Goal: Task Accomplishment & Management: Manage account settings

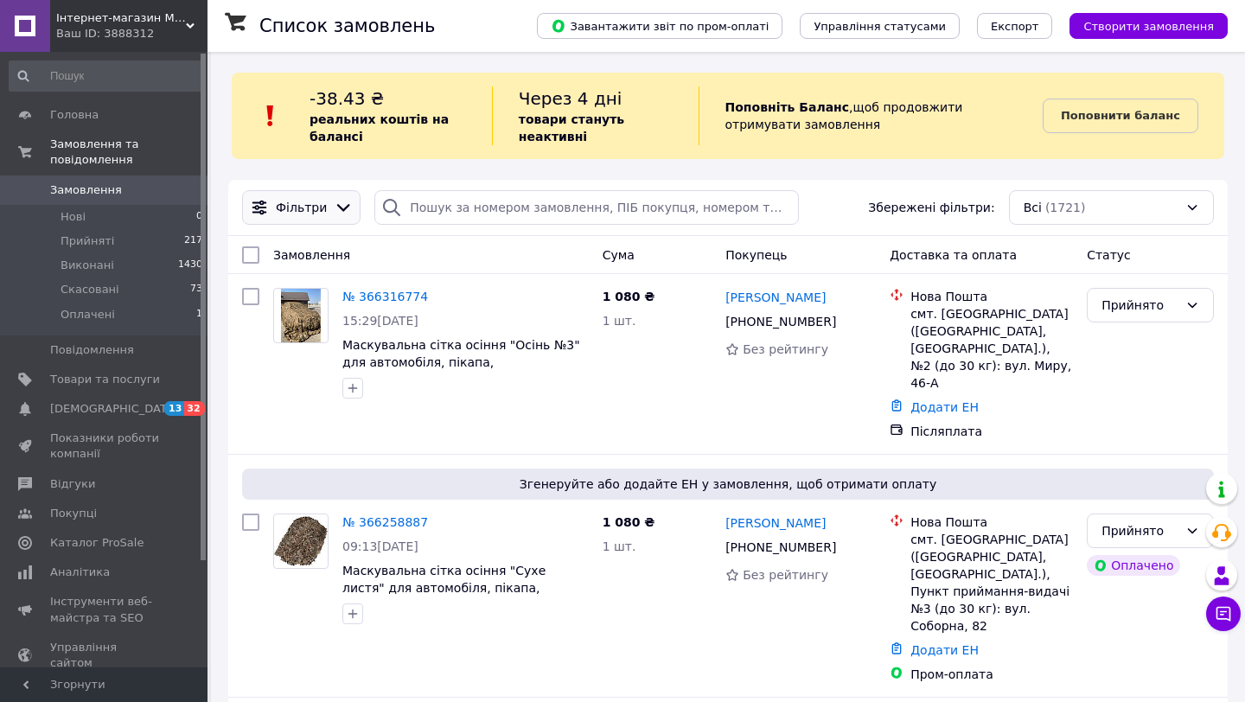
click at [339, 205] on icon at bounding box center [343, 207] width 19 height 19
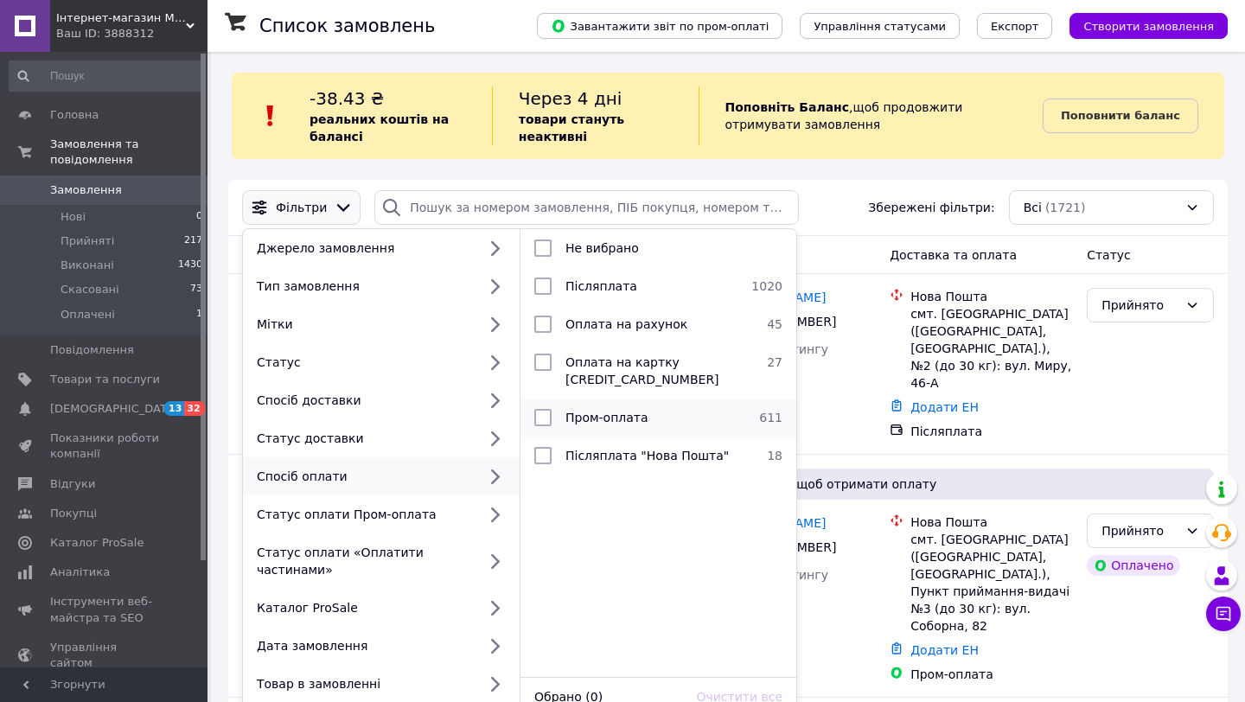
click at [541, 422] on input "checkbox" at bounding box center [542, 417] width 17 height 17
checkbox input "true"
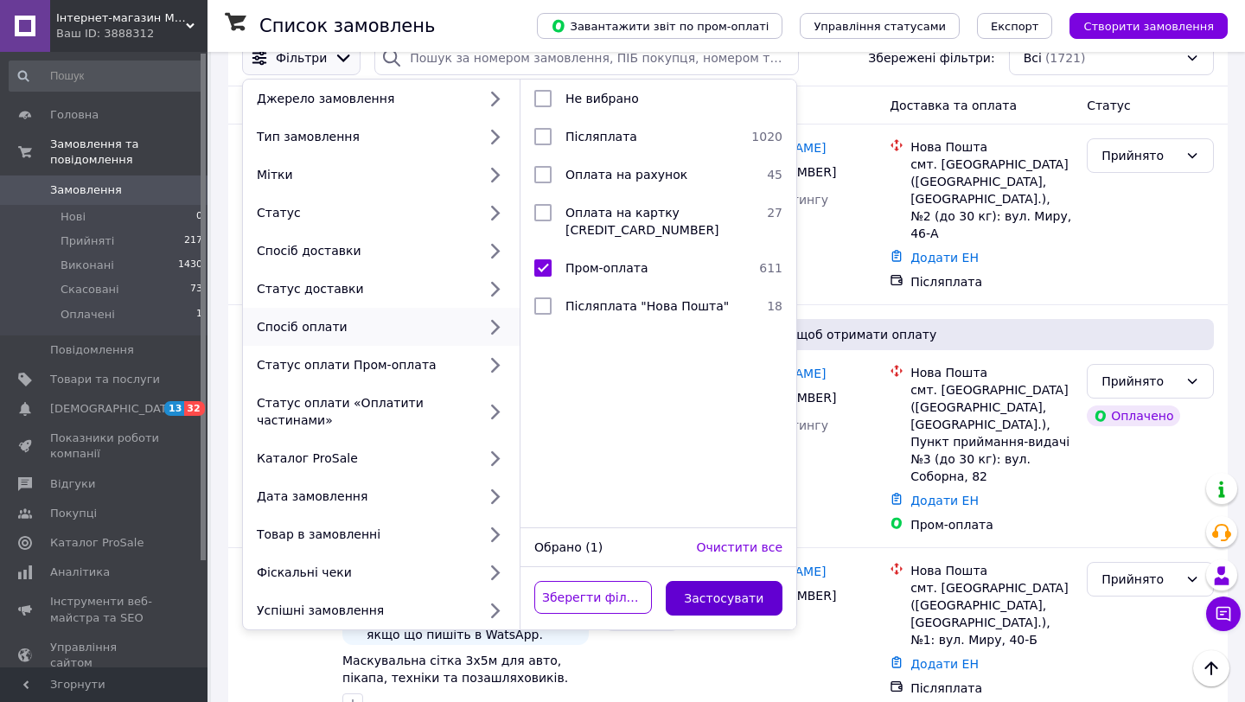
click at [720, 607] on button "Застосувати" at bounding box center [725, 598] width 118 height 35
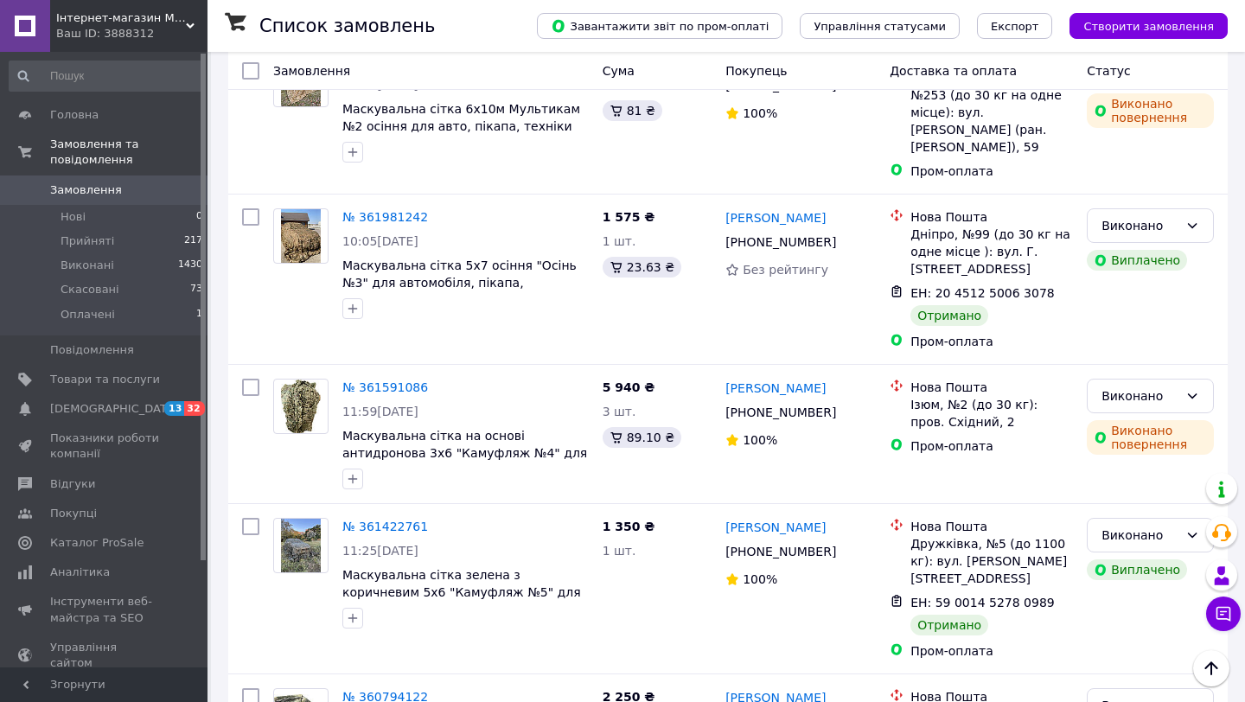
scroll to position [6647, 0]
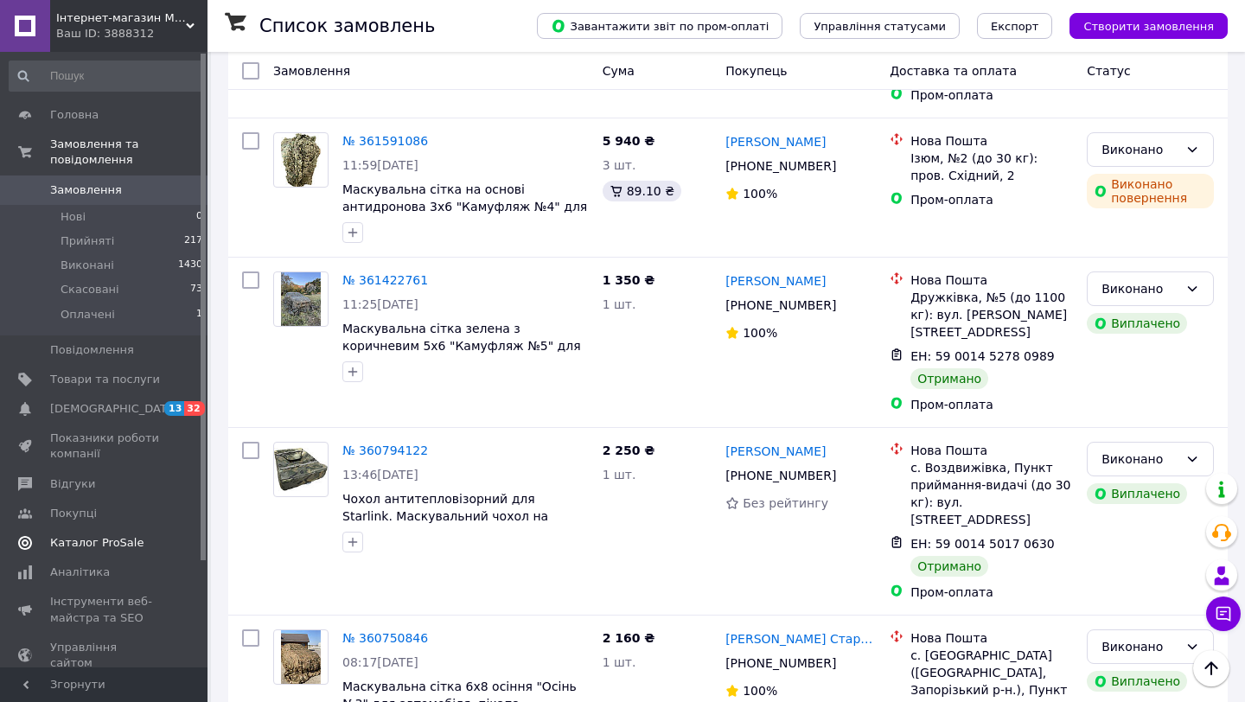
click at [73, 550] on span "Каталог ProSale" at bounding box center [96, 543] width 93 height 16
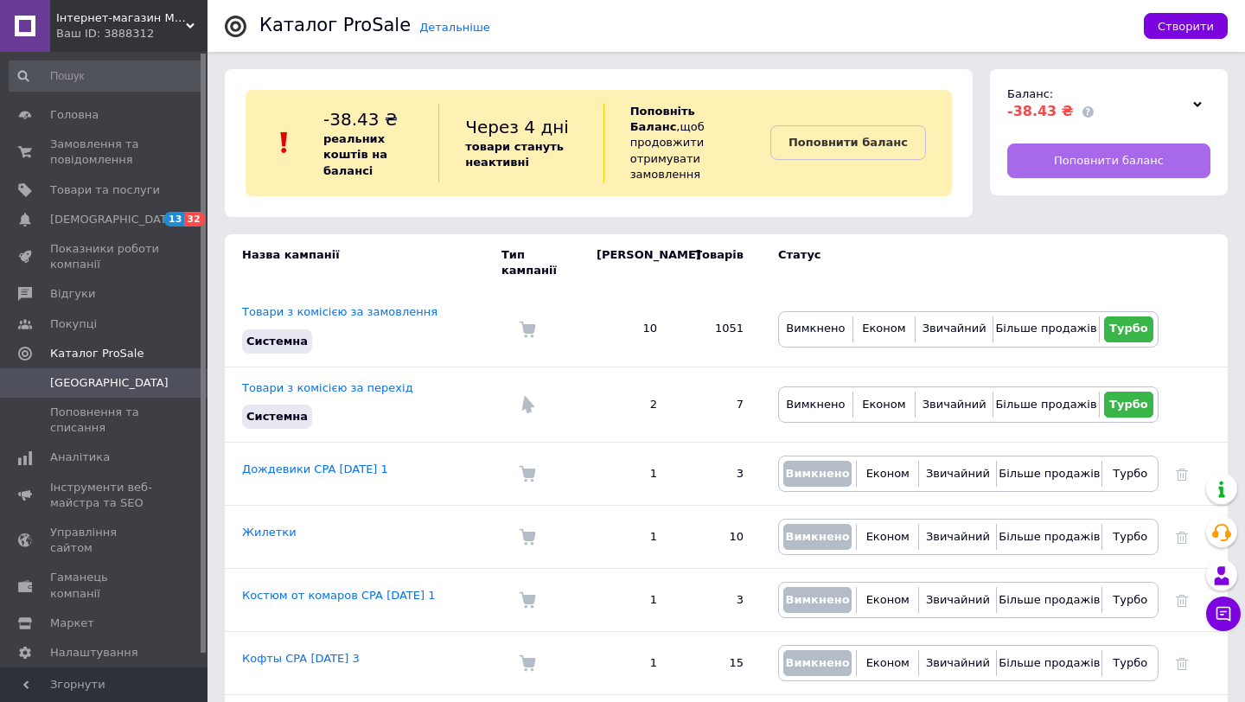
click at [1097, 159] on span "Поповнити баланс" at bounding box center [1109, 161] width 110 height 16
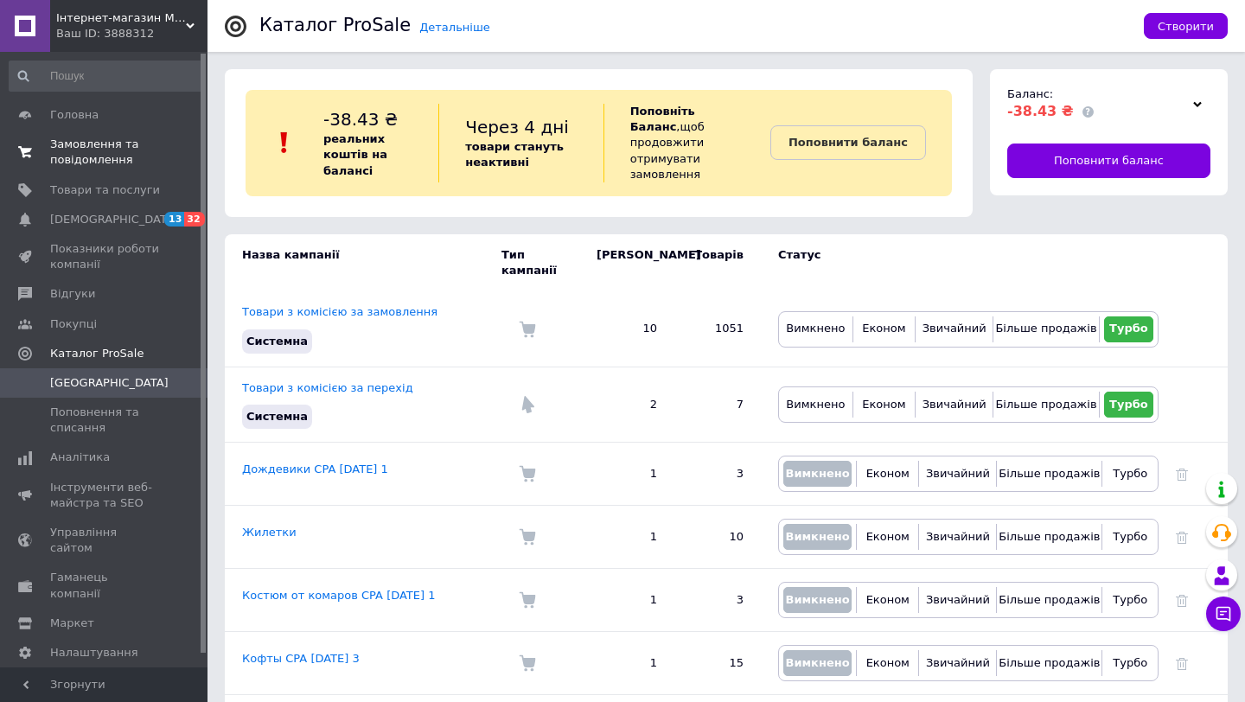
click at [105, 159] on span "Замовлення та повідомлення" at bounding box center [105, 152] width 110 height 31
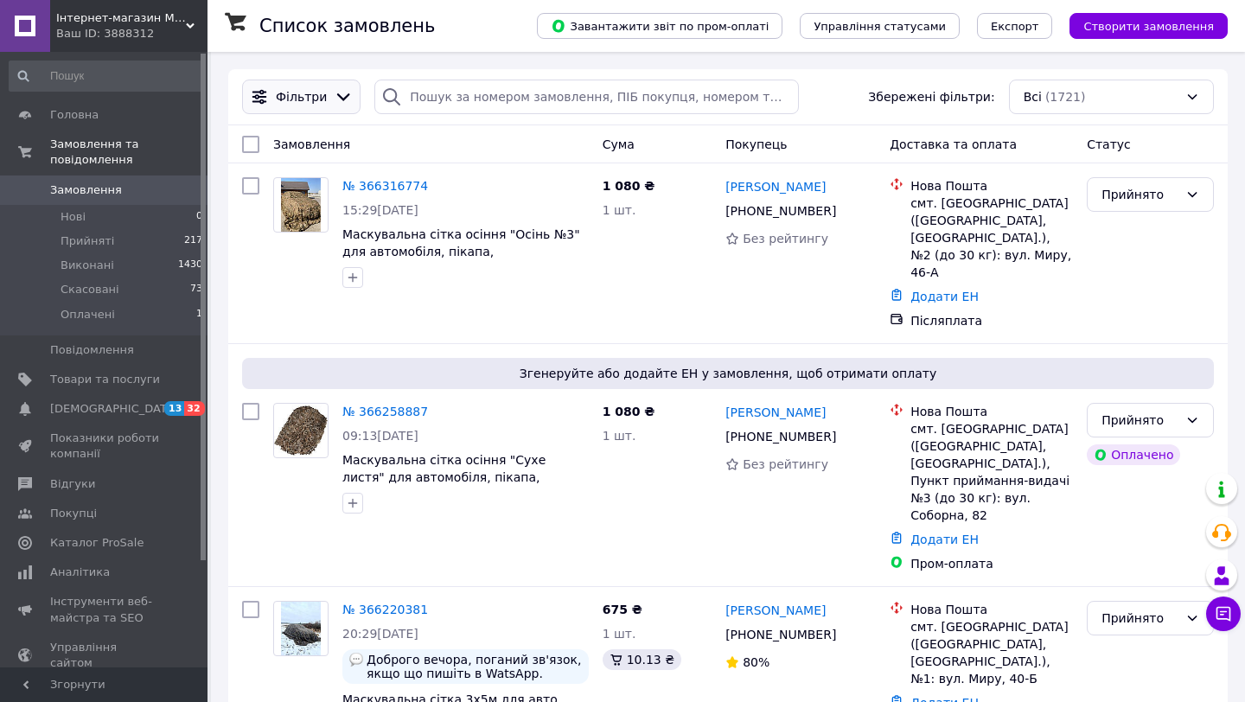
click at [341, 92] on icon at bounding box center [343, 96] width 19 height 19
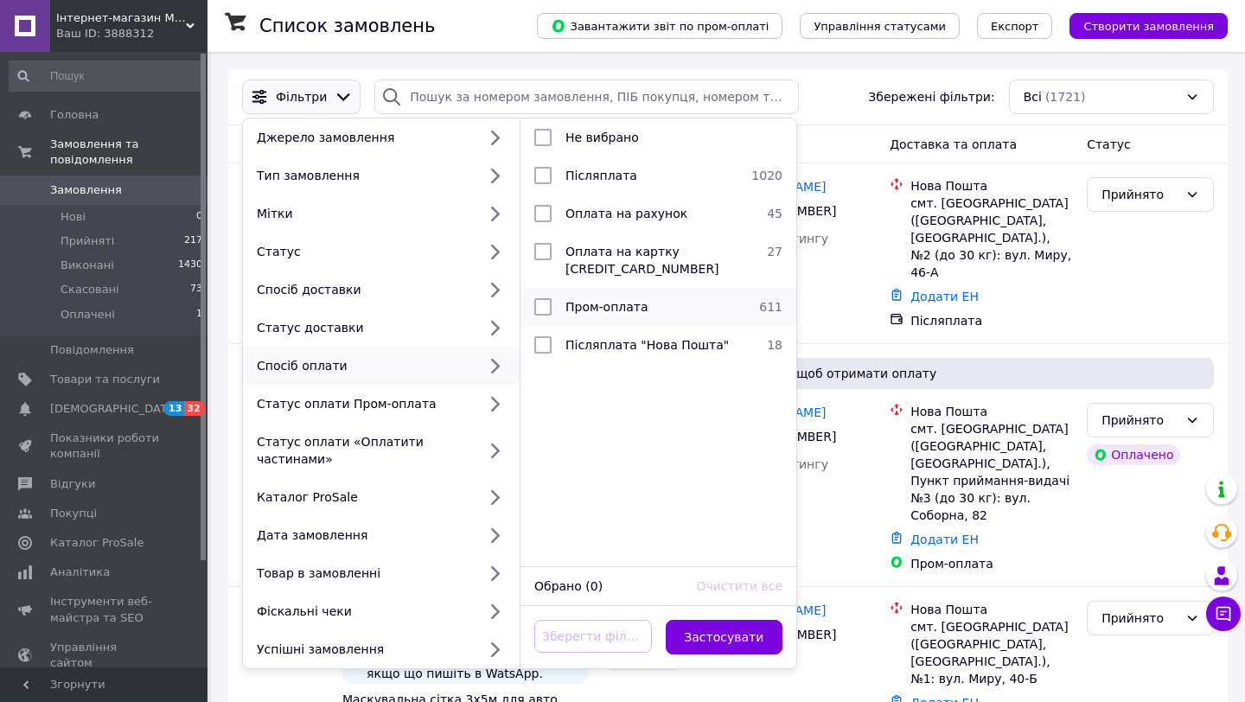
click at [551, 309] on input "checkbox" at bounding box center [542, 306] width 17 height 17
checkbox input "true"
click at [719, 635] on button "Застосувати" at bounding box center [725, 637] width 118 height 35
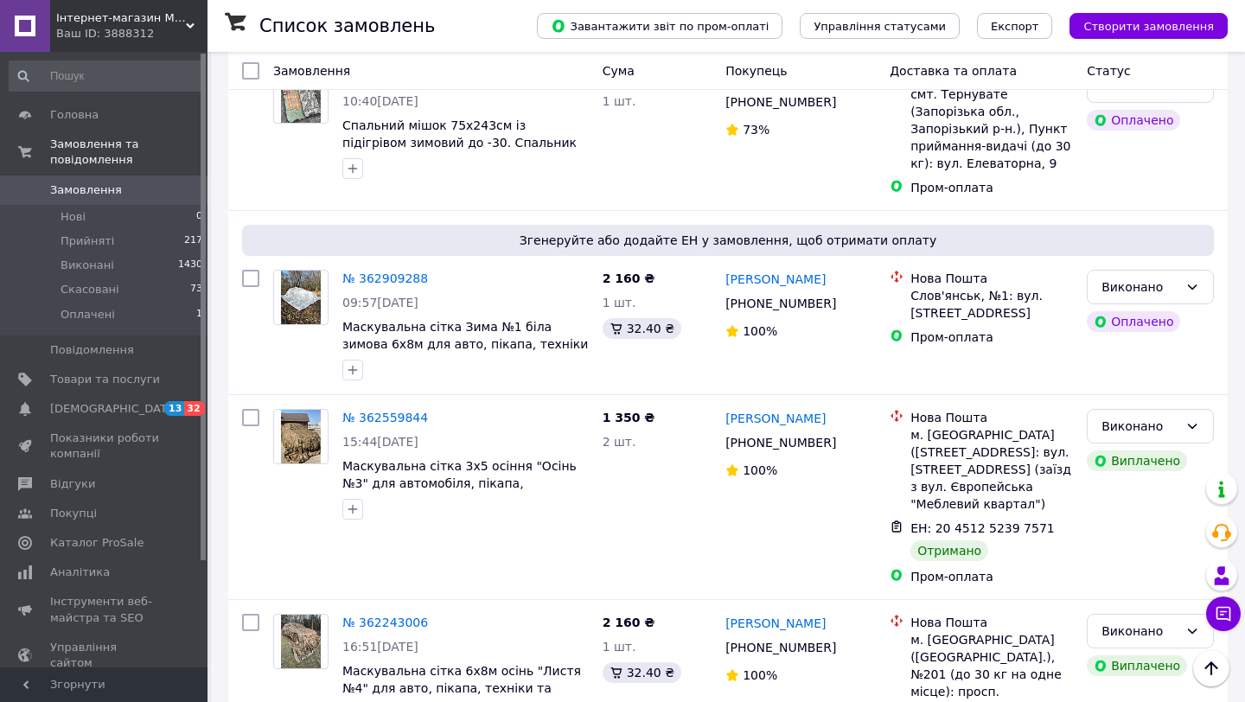
scroll to position [5522, 0]
click at [709, 417] on div "1 350 ₴ 2 шт." at bounding box center [658, 498] width 124 height 190
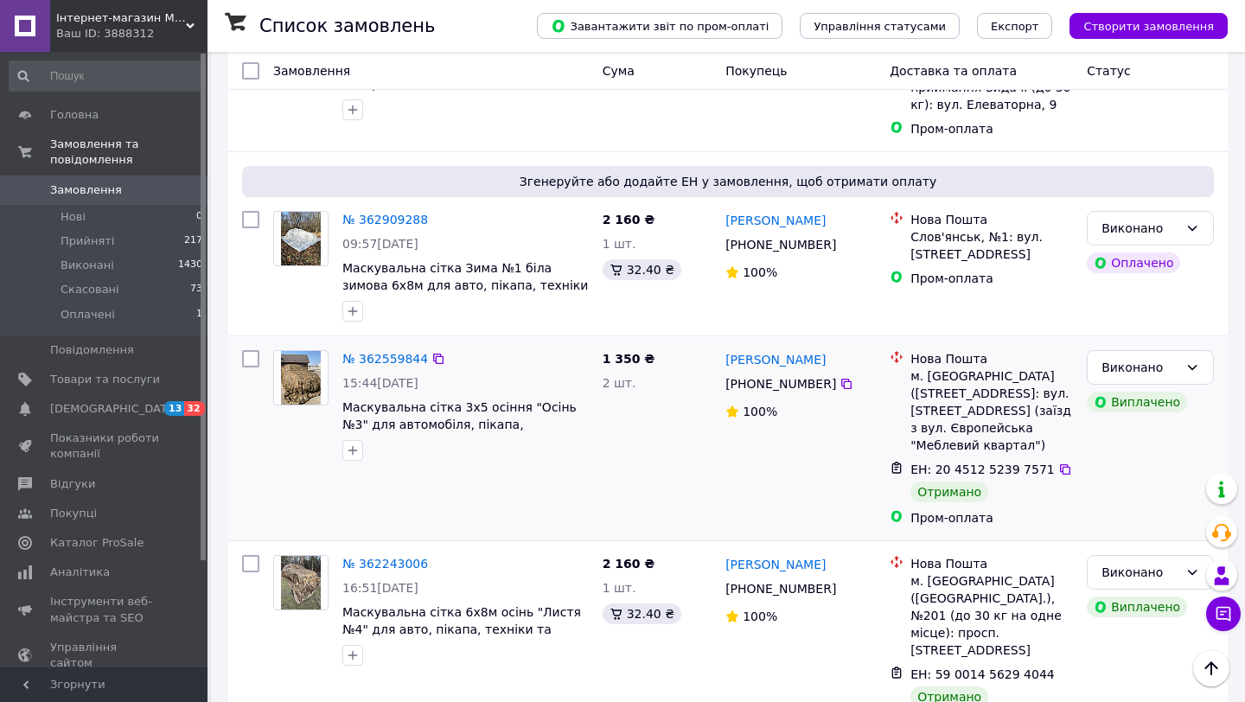
scroll to position [5615, 0]
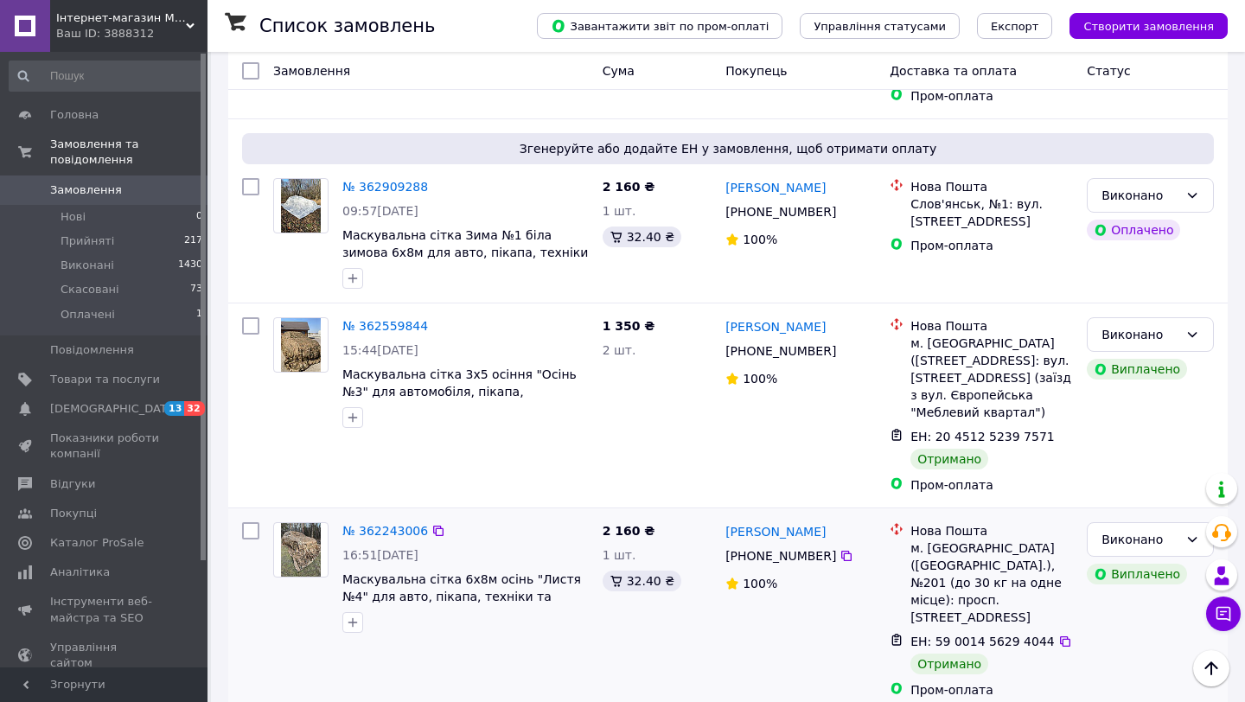
click at [704, 515] on div "2 160 ₴ 1 шт. 32.40 ₴" at bounding box center [658, 610] width 124 height 190
click at [702, 507] on div "№ 362243006 16:51[DATE] Маскувальна сітка 6х8м осінь "Листя №4" для авто, пікап…" at bounding box center [727, 609] width 999 height 205
click at [700, 318] on div "1 350 ₴ 2 шт." at bounding box center [658, 405] width 124 height 190
click at [696, 310] on div "1 350 ₴ 2 шт." at bounding box center [658, 405] width 124 height 190
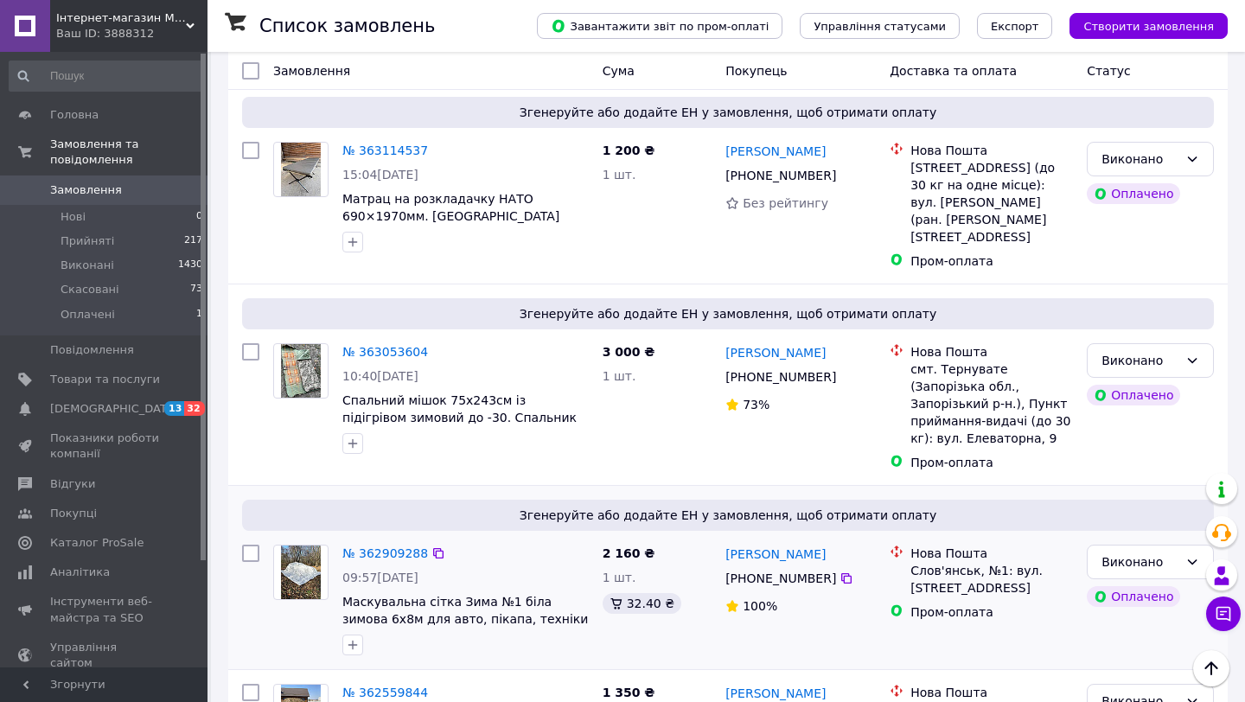
scroll to position [5245, 0]
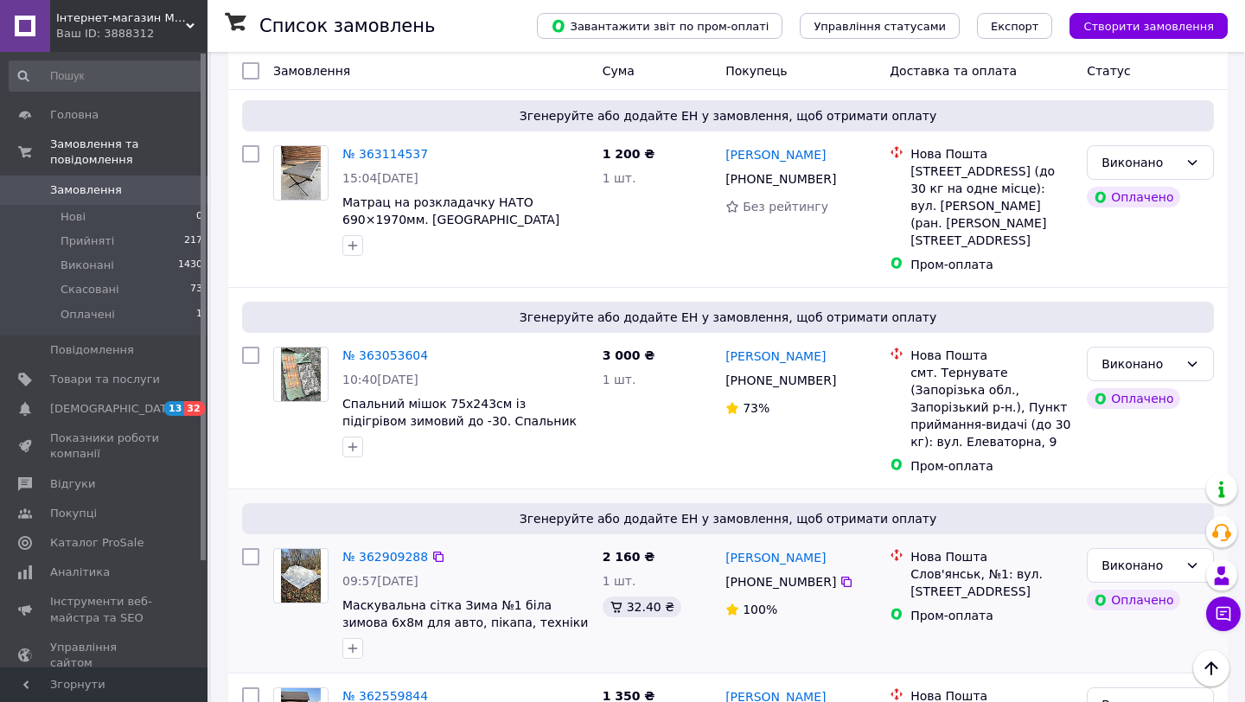
click at [696, 340] on div "3 000 ₴ 1 шт." at bounding box center [658, 411] width 124 height 142
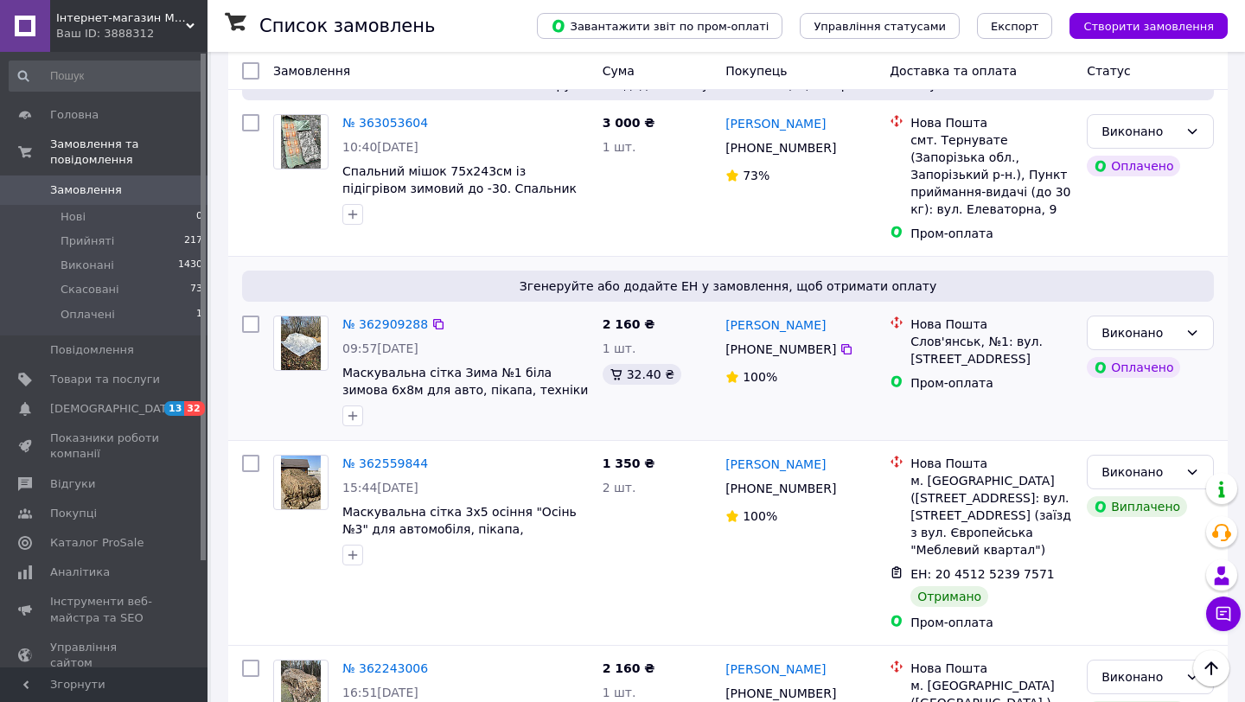
scroll to position [5494, 0]
